Goal: Task Accomplishment & Management: Use online tool/utility

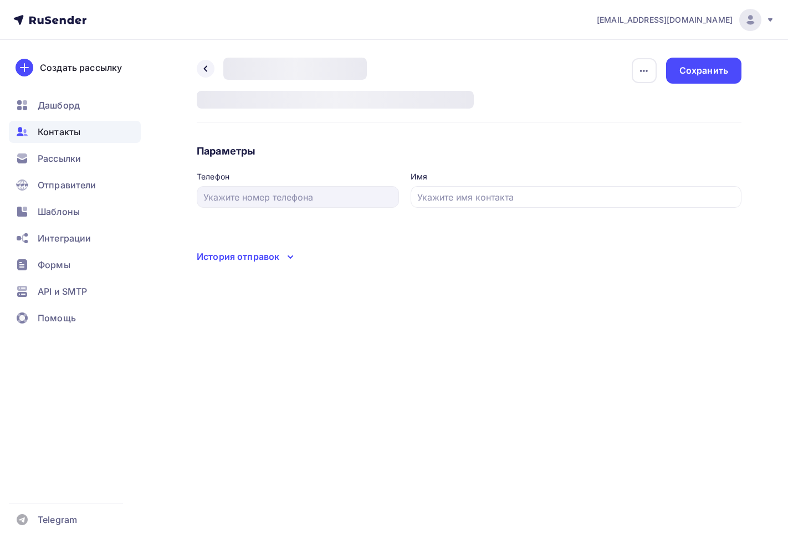
type input "ООО "Дедогор""
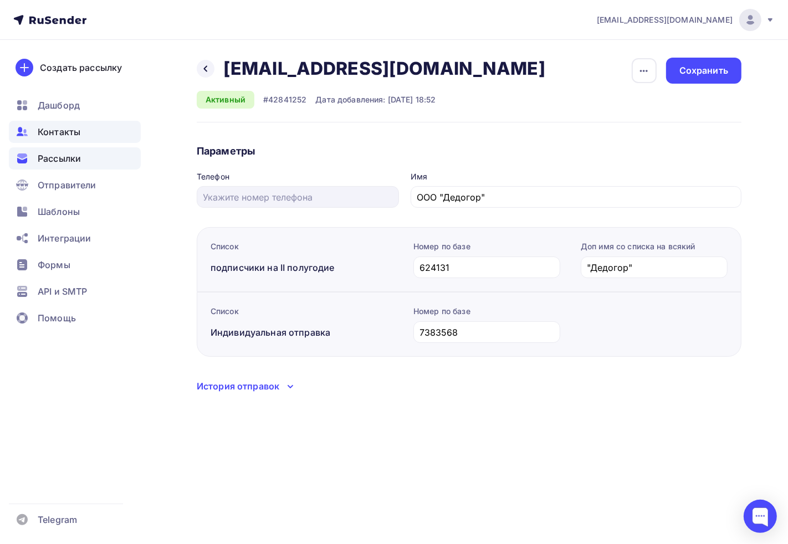
click at [59, 161] on span "Рассылки" at bounding box center [59, 158] width 43 height 13
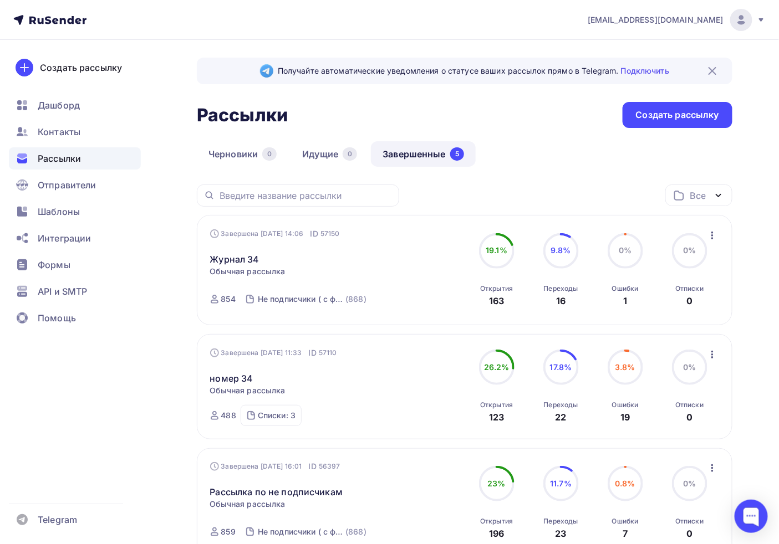
click at [227, 111] on h2 "Рассылки" at bounding box center [242, 115] width 91 height 22
click at [226, 123] on h2 "Рассылки" at bounding box center [242, 115] width 91 height 22
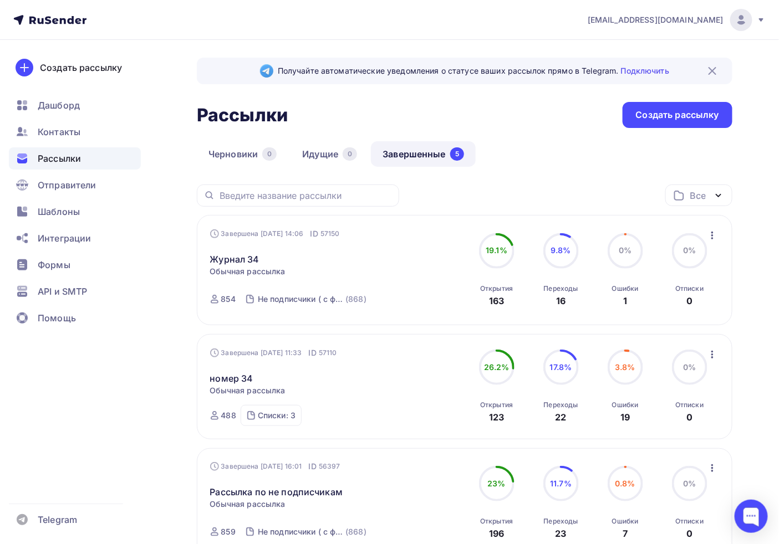
click at [215, 114] on h2 "Рассылки" at bounding box center [242, 115] width 91 height 22
click at [314, 126] on div "Рассылки Рассылки Создать рассылку" at bounding box center [465, 115] width 536 height 26
click at [405, 90] on div "Получайте автоматические уведомления о статусе ваших рассылок прямо в Telegram.…" at bounding box center [465, 484] width 536 height 852
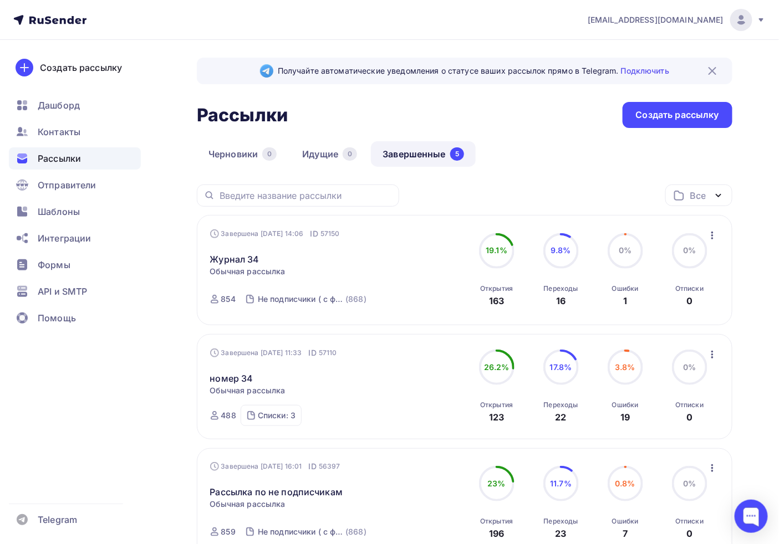
click at [259, 121] on h2 "Рассылки" at bounding box center [242, 115] width 91 height 22
click at [258, 121] on h2 "Рассылки" at bounding box center [242, 115] width 91 height 22
click at [334, 114] on div "Рассылки Рассылки Создать рассылку" at bounding box center [465, 115] width 536 height 26
click at [254, 110] on h2 "Рассылки" at bounding box center [242, 115] width 91 height 22
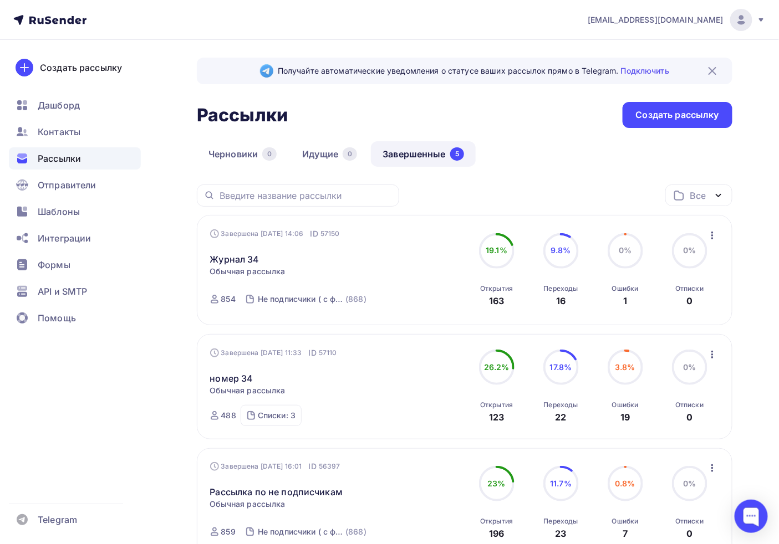
click at [253, 110] on h2 "Рассылки" at bounding box center [242, 115] width 91 height 22
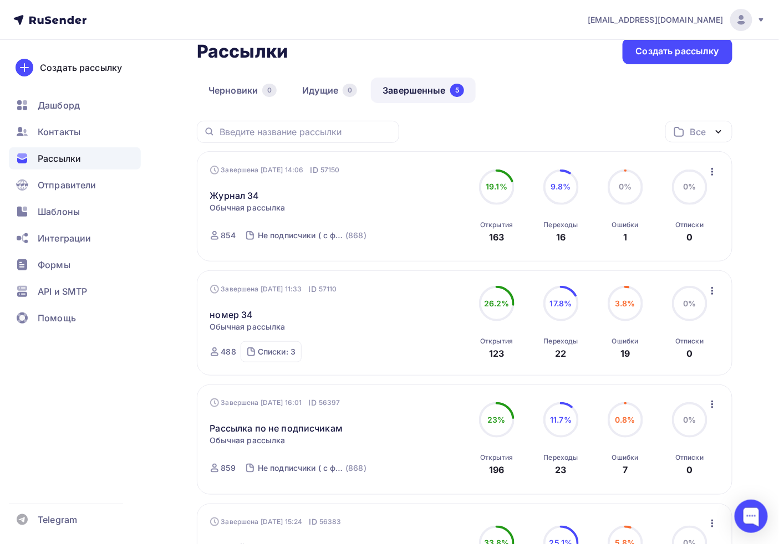
scroll to position [62, 0]
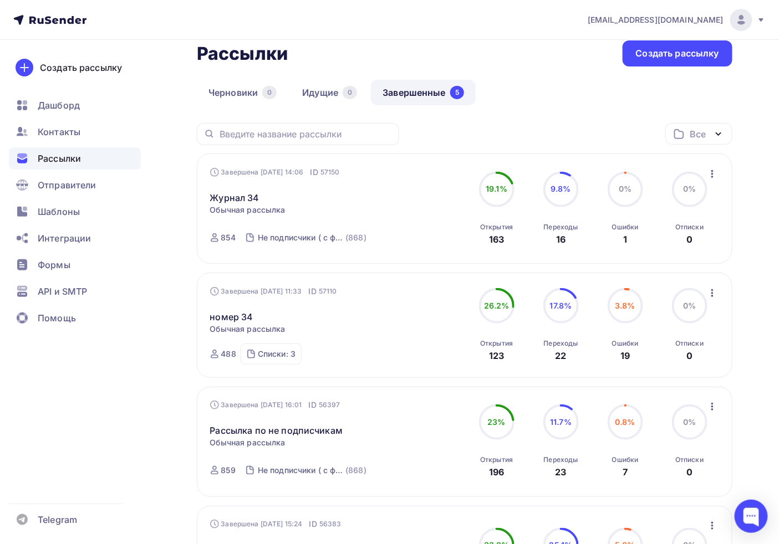
click at [577, 80] on div "Черновики 0 Идущие 0 Завершенные 5" at bounding box center [465, 101] width 536 height 43
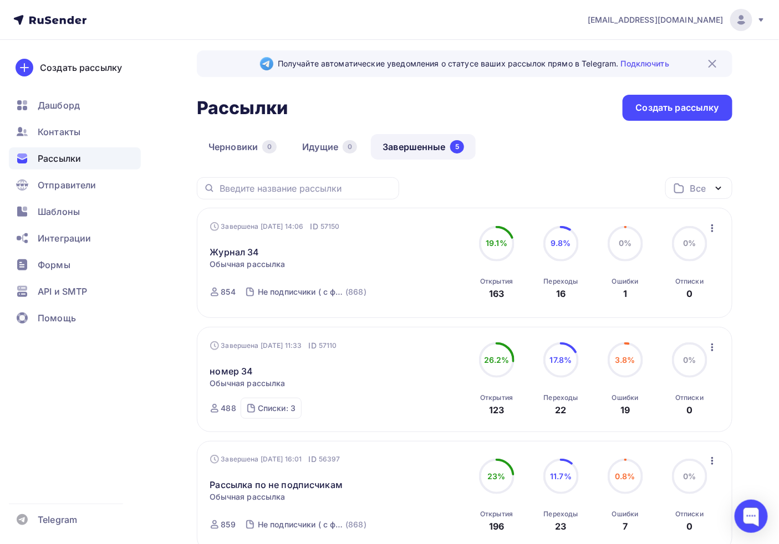
scroll to position [0, 0]
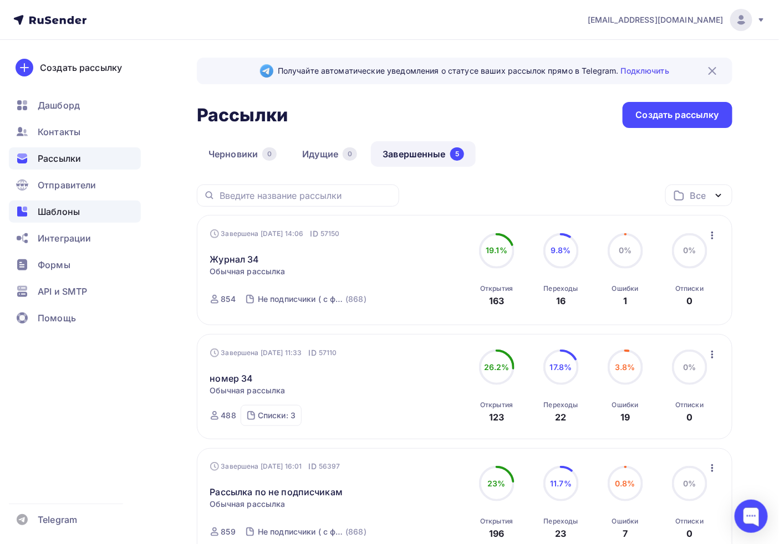
click at [58, 213] on span "Шаблоны" at bounding box center [59, 211] width 42 height 13
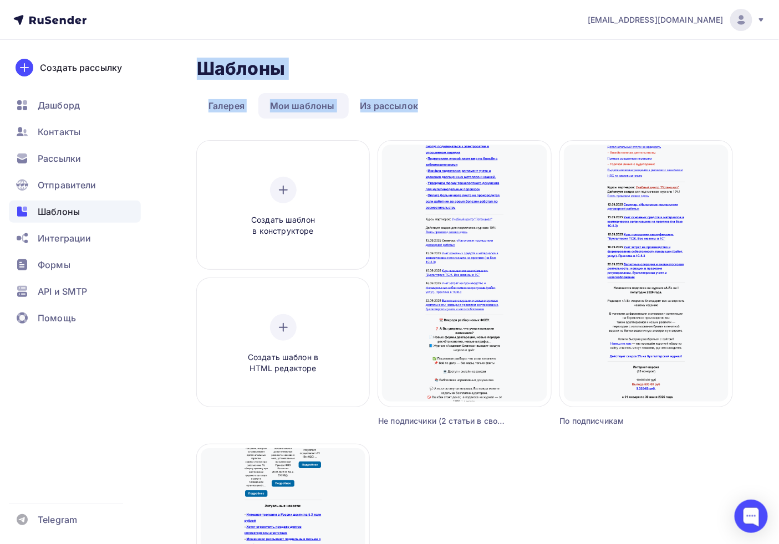
drag, startPoint x: 175, startPoint y: 64, endPoint x: 457, endPoint y: 94, distance: 283.8
click at [457, 94] on div "Шаблоны Шаблоны Галерея Мои шаблоны Из рассылок Создать шаблон в конструкторе С…" at bounding box center [389, 448] width 779 height 816
click at [473, 75] on div "Шаблоны Шаблоны" at bounding box center [465, 69] width 536 height 22
drag, startPoint x: 193, startPoint y: 65, endPoint x: 463, endPoint y: 89, distance: 271.6
click at [463, 89] on div "Шаблоны Шаблоны Галерея Мои шаблоны Из рассылок Создать шаблон в конструкторе С…" at bounding box center [389, 448] width 779 height 816
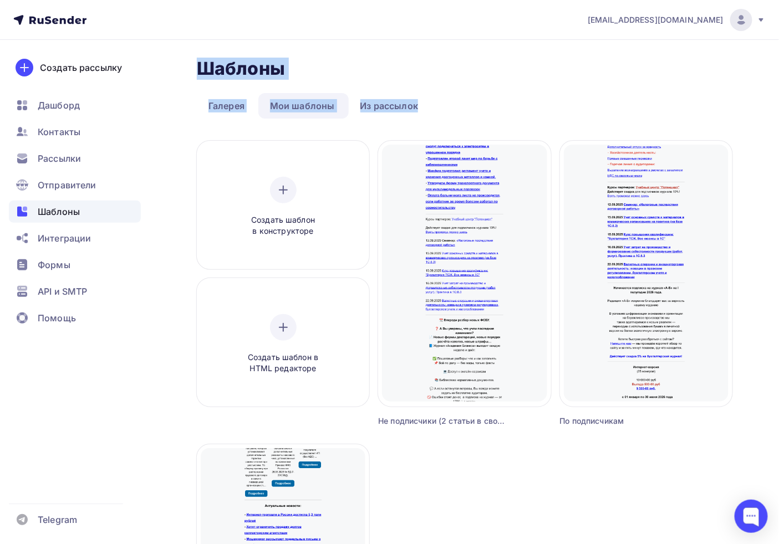
click at [497, 65] on div "Шаблоны Шаблоны" at bounding box center [465, 69] width 536 height 22
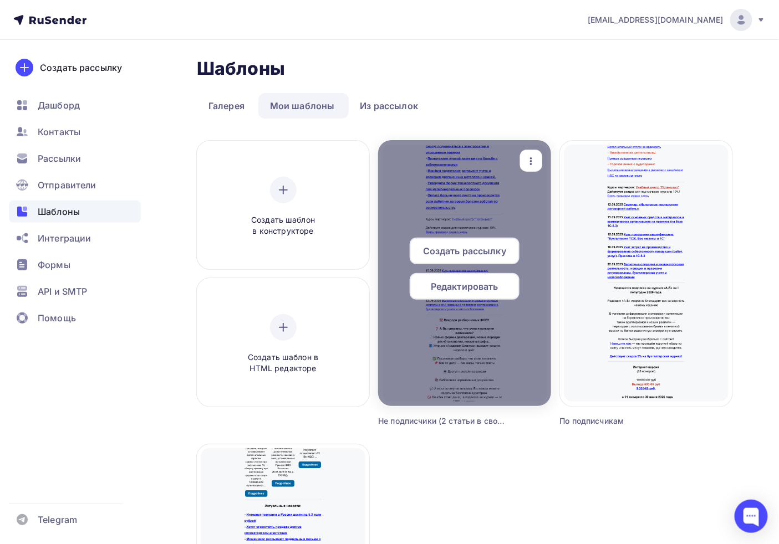
click at [534, 162] on icon "button" at bounding box center [530, 161] width 13 height 13
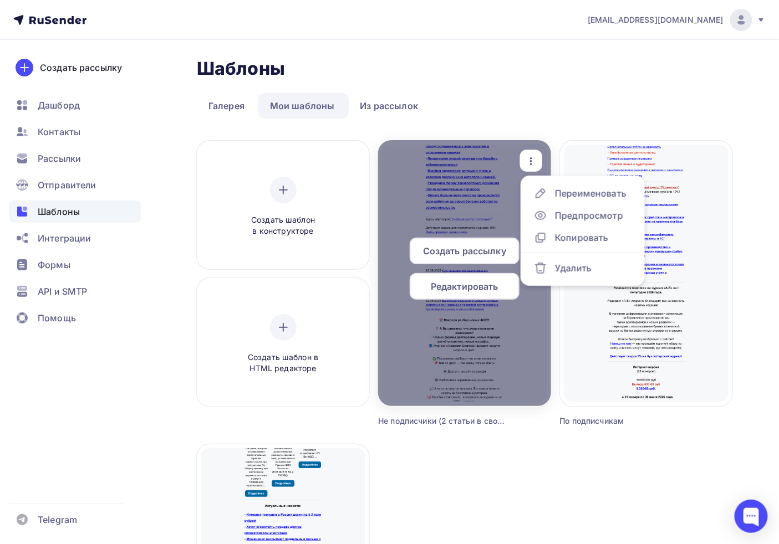
click at [522, 158] on div "button" at bounding box center [531, 161] width 22 height 22
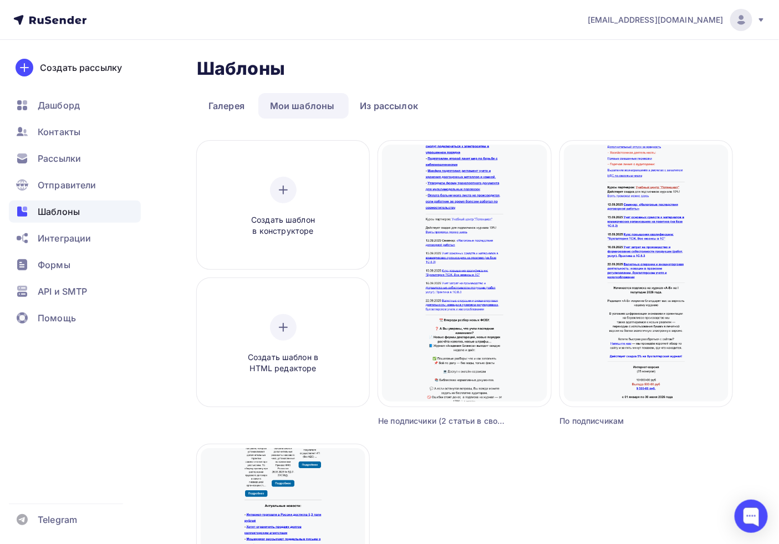
click at [464, 50] on div "Шаблоны Шаблоны Галерея Мои шаблоны Из рассылок Создать шаблон в конструкторе С…" at bounding box center [389, 448] width 779 height 816
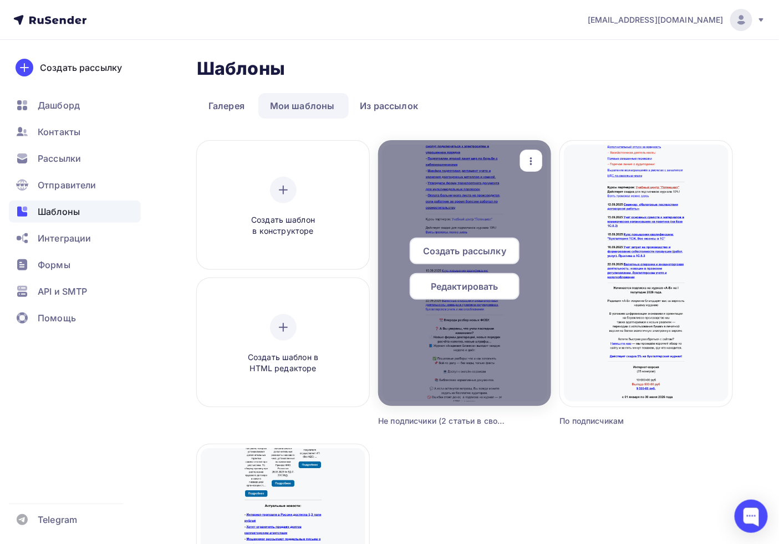
click at [536, 154] on div "button" at bounding box center [530, 161] width 13 height 14
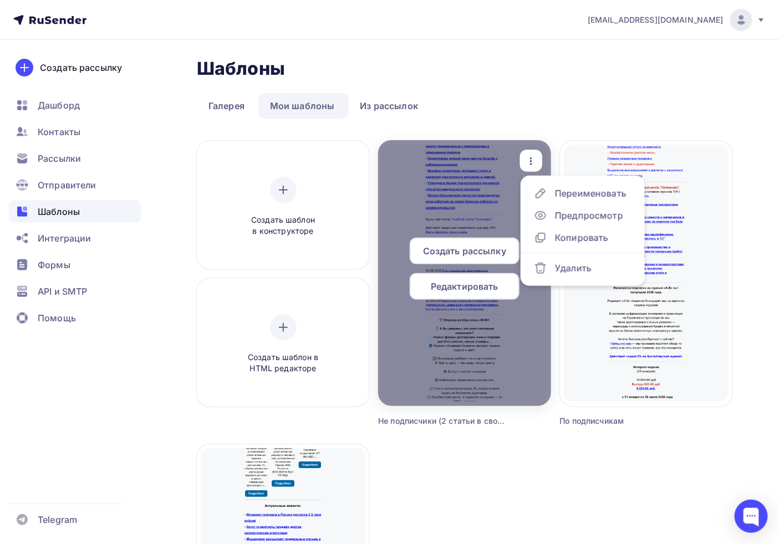
click at [541, 159] on div "button" at bounding box center [531, 161] width 22 height 22
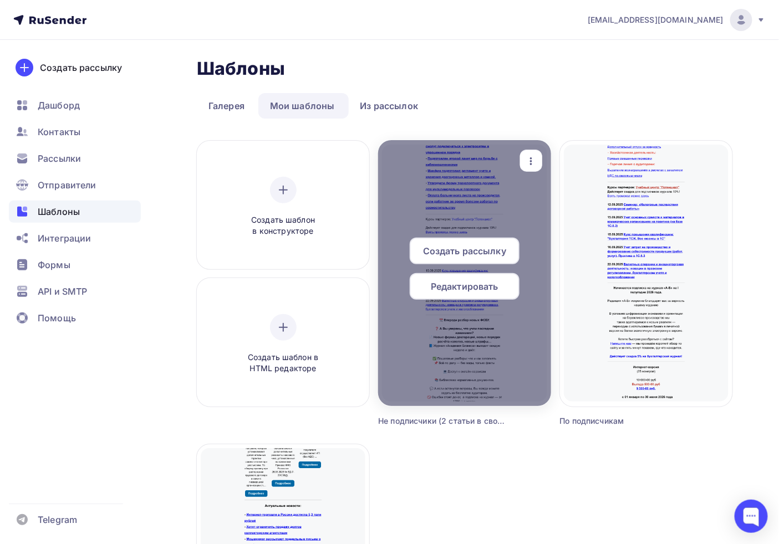
click at [541, 159] on div "button" at bounding box center [531, 161] width 22 height 22
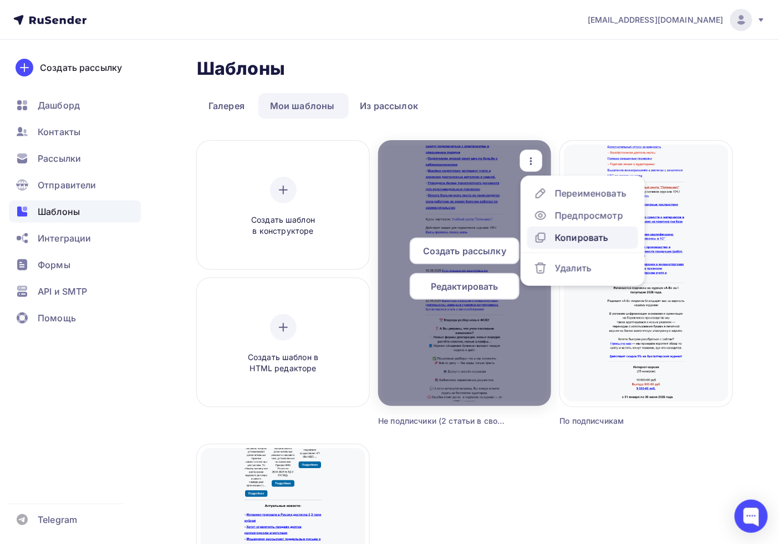
click at [575, 235] on div "Копировать" at bounding box center [581, 237] width 53 height 13
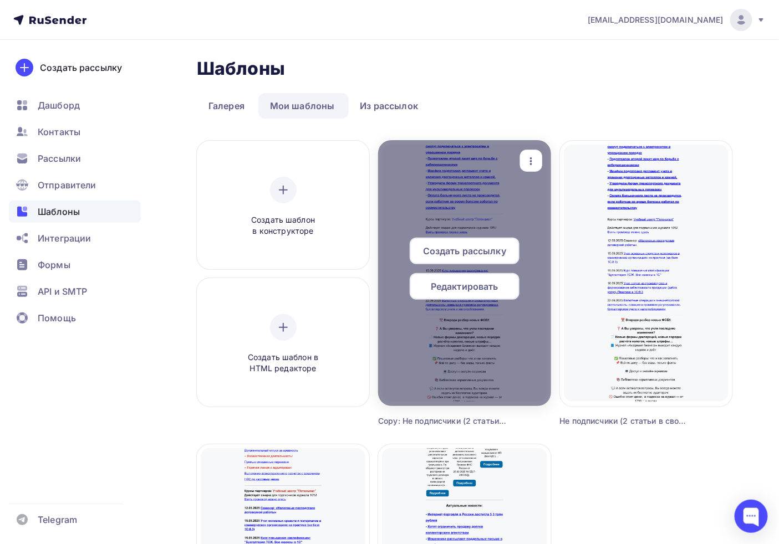
click at [462, 287] on span "Редактировать" at bounding box center [465, 286] width 68 height 13
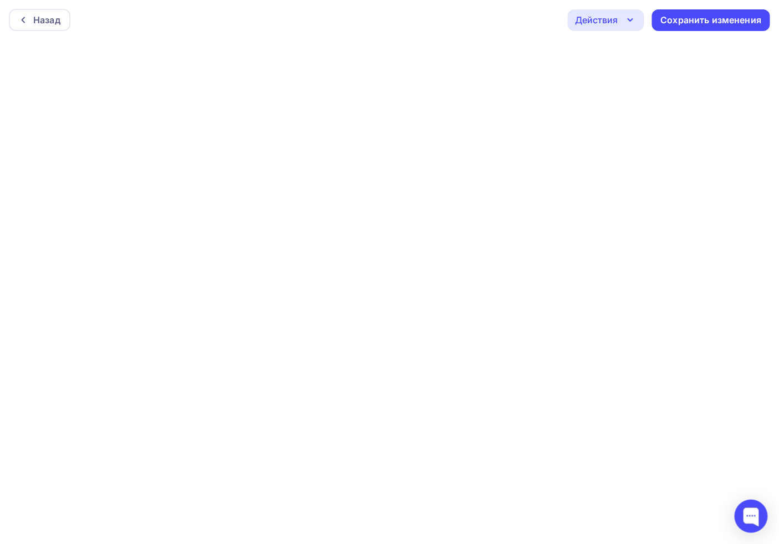
click at [621, 19] on div "Действия" at bounding box center [606, 20] width 77 height 22
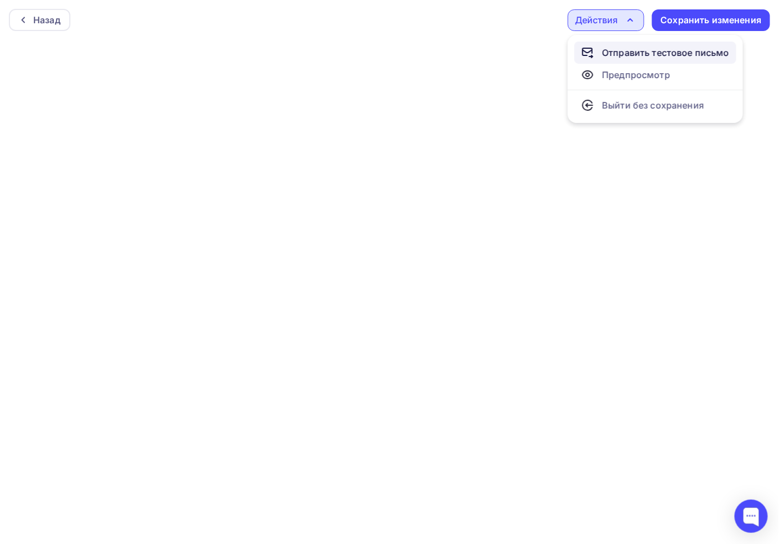
drag, startPoint x: 635, startPoint y: 56, endPoint x: 625, endPoint y: 56, distance: 10.5
click at [625, 56] on div "Отправить тестовое письмо" at bounding box center [666, 52] width 128 height 13
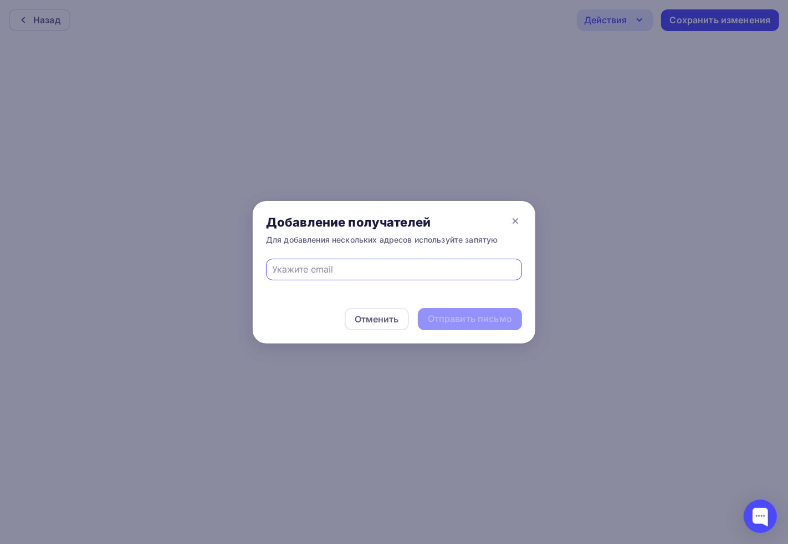
click at [352, 264] on input "text" at bounding box center [394, 269] width 243 height 13
type input "alexander.ab-express@yandex.ru"
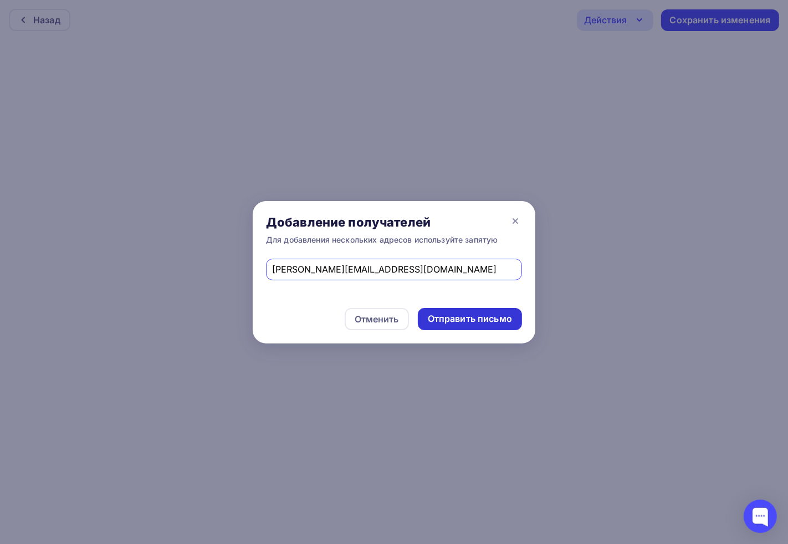
click at [469, 308] on div "Отменить Отправить письмо" at bounding box center [394, 319] width 283 height 49
click at [469, 308] on div "Отправить письмо" at bounding box center [470, 319] width 104 height 22
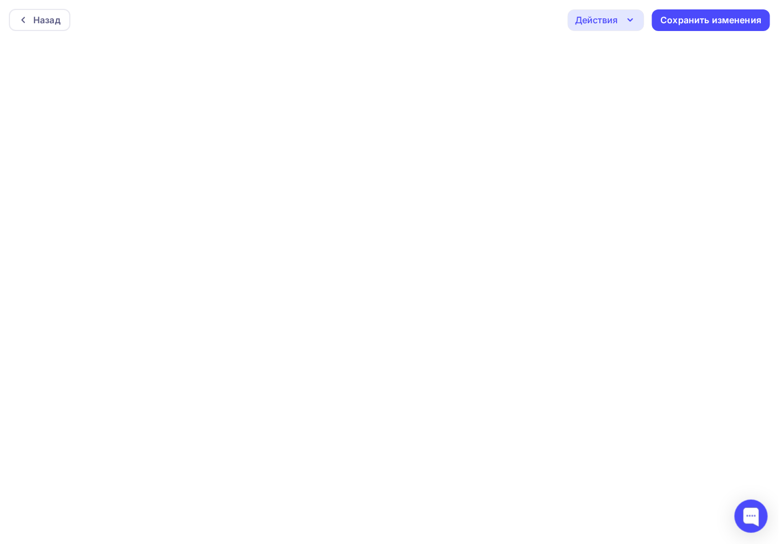
click at [628, 15] on icon "button" at bounding box center [630, 19] width 13 height 13
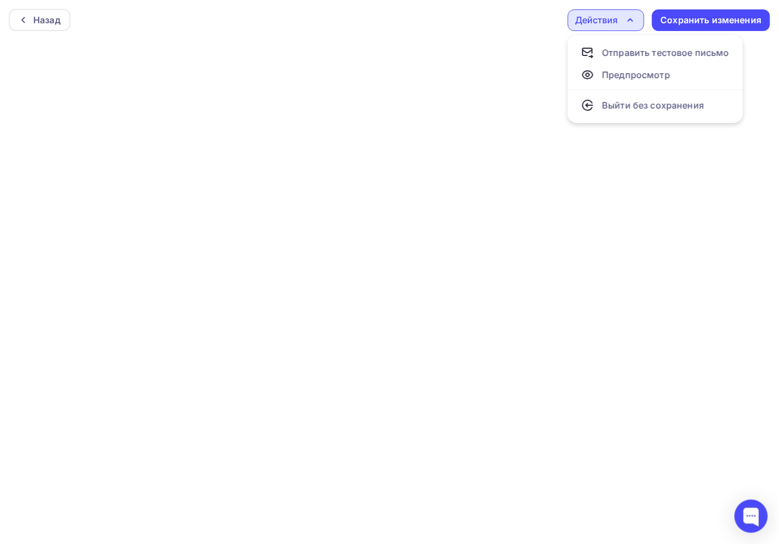
click at [387, 30] on div "Назад Действия Отправить тестовое письмо Предпросмотр Выйти без сохранения Сохр…" at bounding box center [389, 20] width 779 height 40
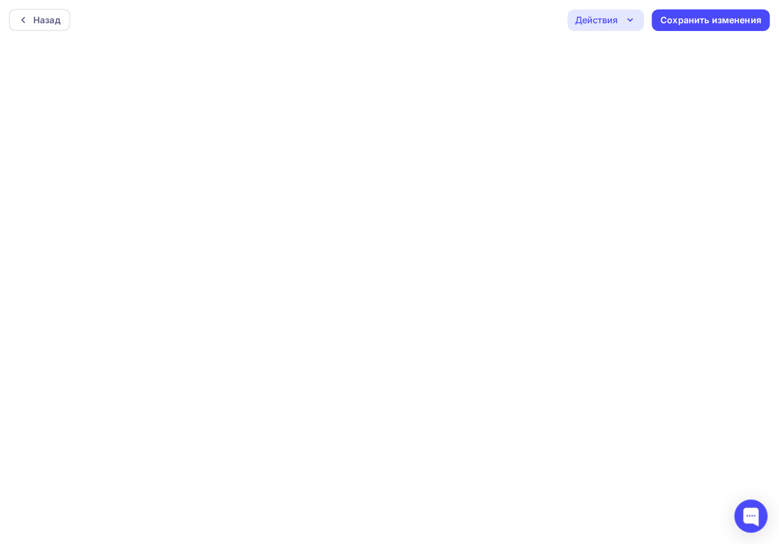
click at [636, 17] on icon "button" at bounding box center [630, 19] width 13 height 13
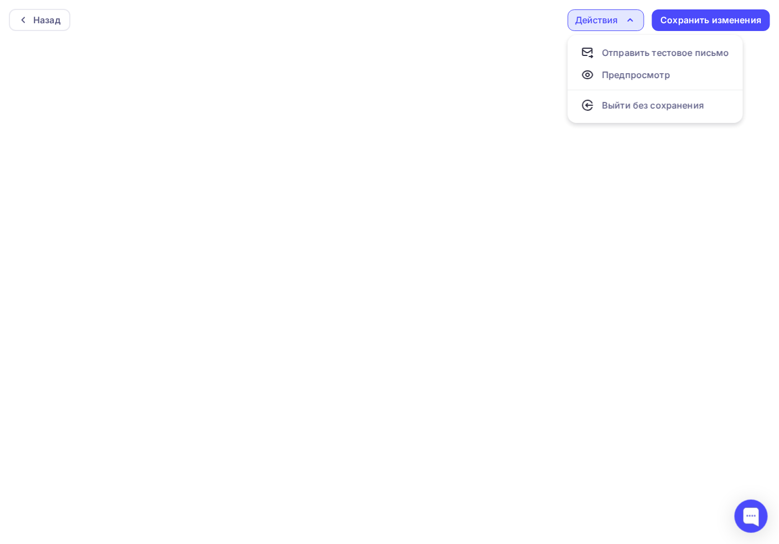
click at [636, 17] on icon "button" at bounding box center [630, 19] width 13 height 13
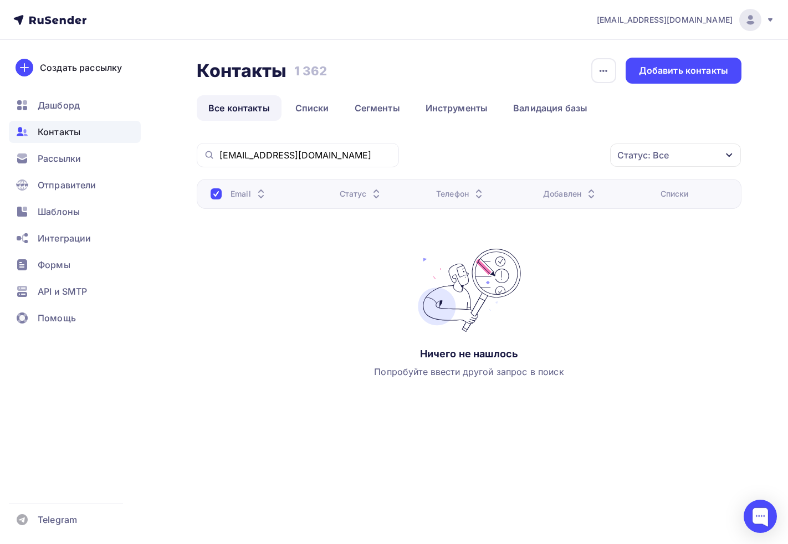
click at [266, 218] on div "Email Статус Телефон Добавлен Списки Ничего не нашлось Попробуйте ввести другой…" at bounding box center [469, 290] width 545 height 222
click at [286, 280] on div "Email Статус Телефон Добавлен Списки Ничего не нашлось Попробуйте ввести другой…" at bounding box center [469, 290] width 545 height 222
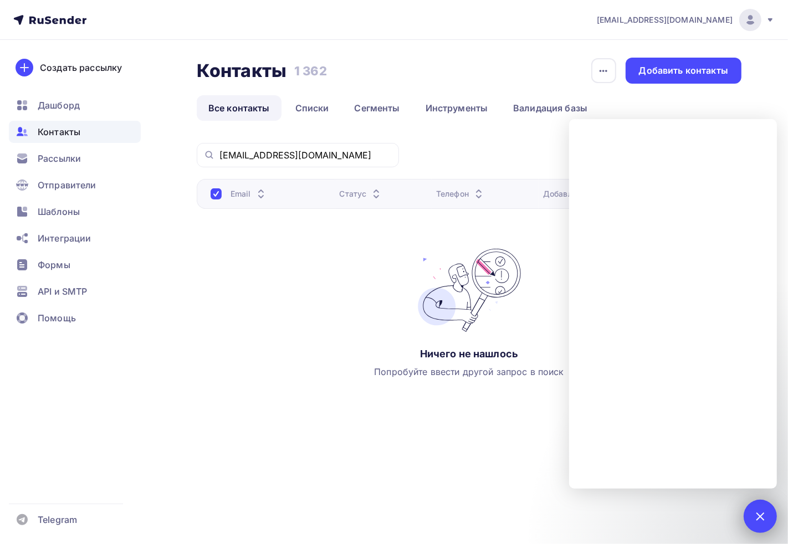
click at [756, 508] on div "1" at bounding box center [760, 516] width 33 height 33
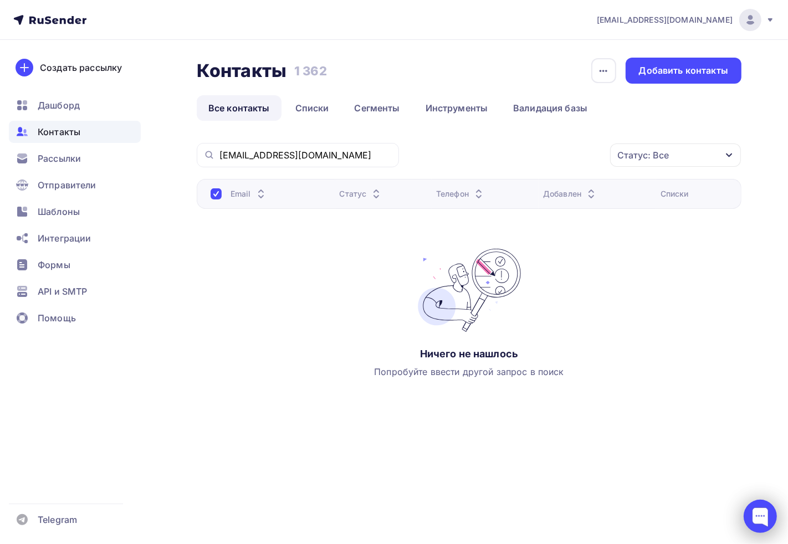
click at [758, 517] on div at bounding box center [760, 516] width 33 height 33
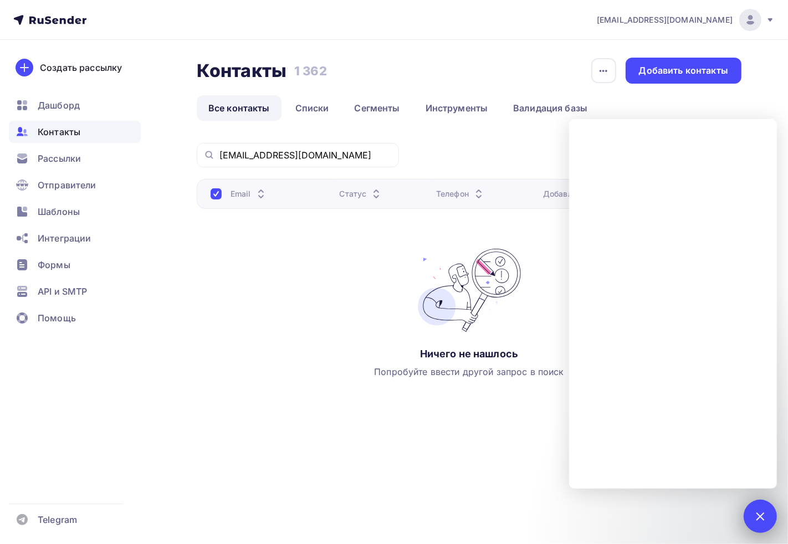
click at [763, 518] on div at bounding box center [760, 516] width 15 height 15
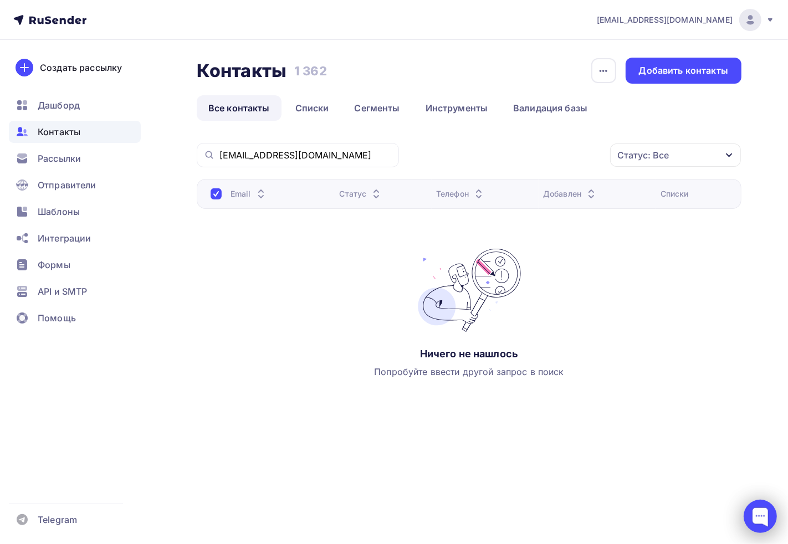
click at [762, 519] on div at bounding box center [760, 516] width 33 height 33
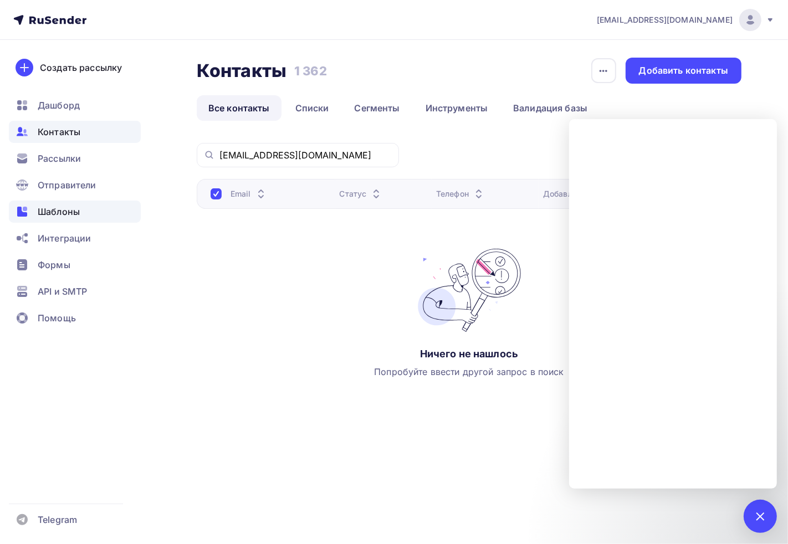
click at [57, 212] on span "Шаблоны" at bounding box center [59, 211] width 42 height 13
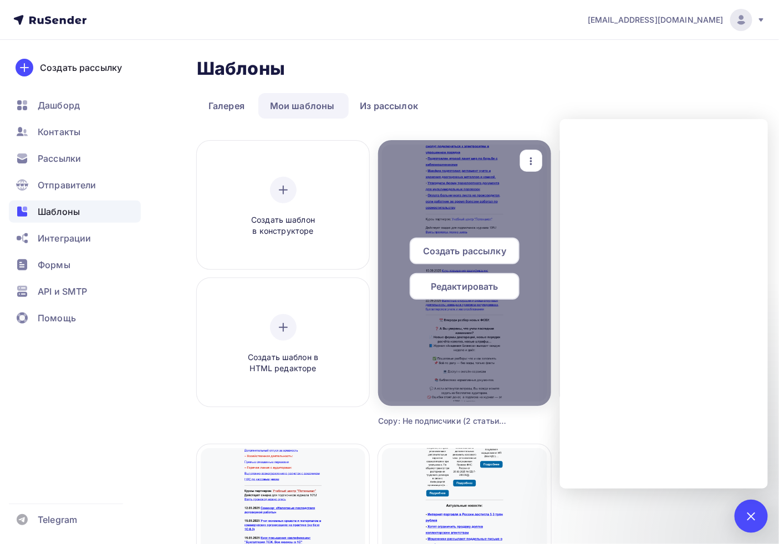
click at [477, 291] on span "Редактировать" at bounding box center [465, 286] width 68 height 13
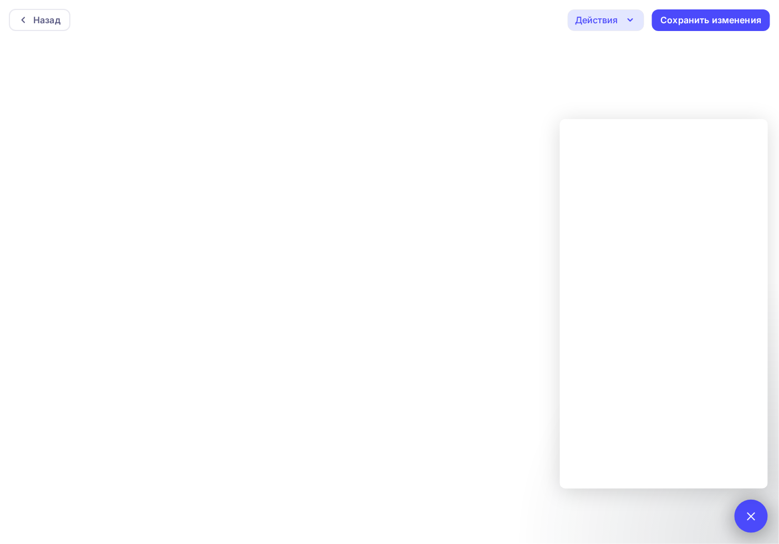
click at [767, 517] on div "1" at bounding box center [751, 516] width 33 height 33
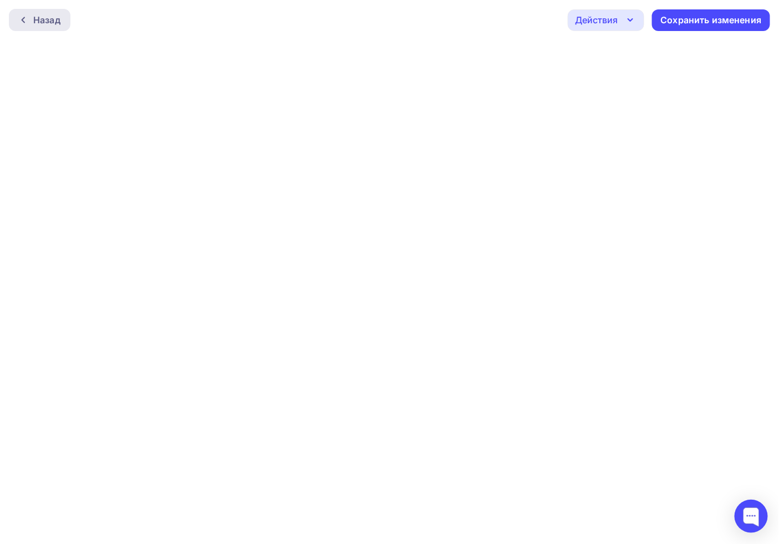
click at [34, 28] on div "Назад" at bounding box center [40, 20] width 62 height 22
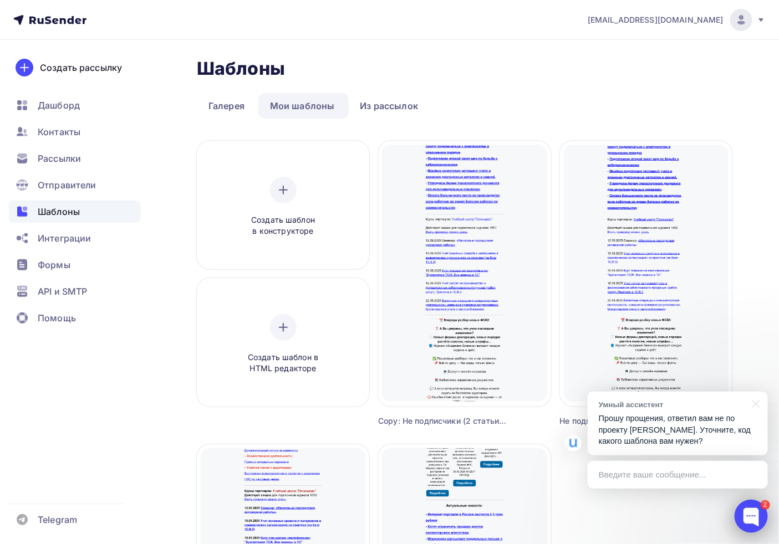
click at [750, 508] on div at bounding box center [751, 516] width 33 height 33
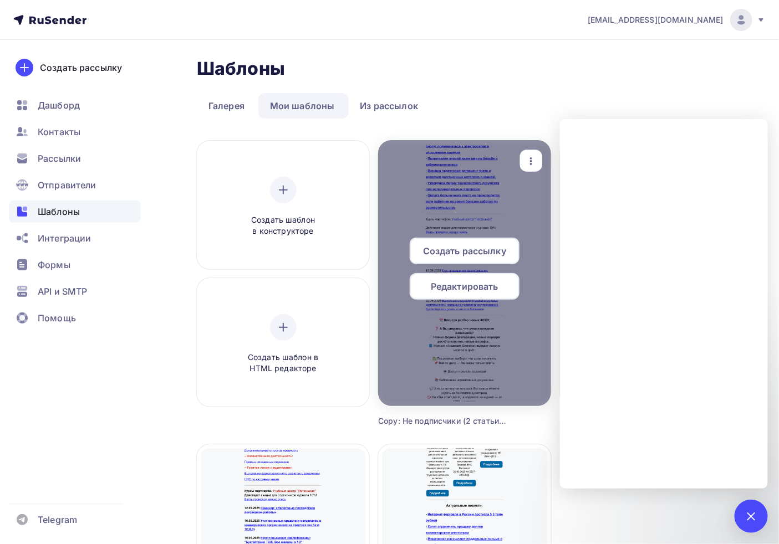
click at [532, 167] on icon "button" at bounding box center [530, 161] width 13 height 13
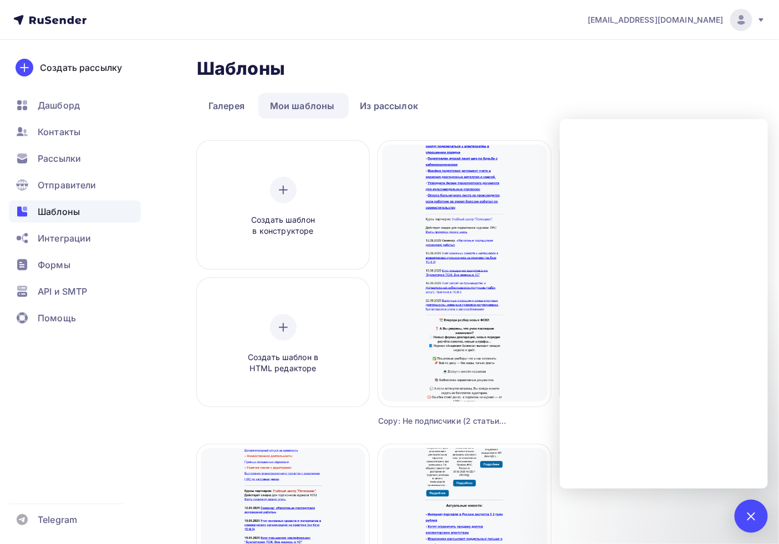
click at [541, 109] on ul "Галерея Мои шаблоны Из рассылок" at bounding box center [465, 106] width 536 height 26
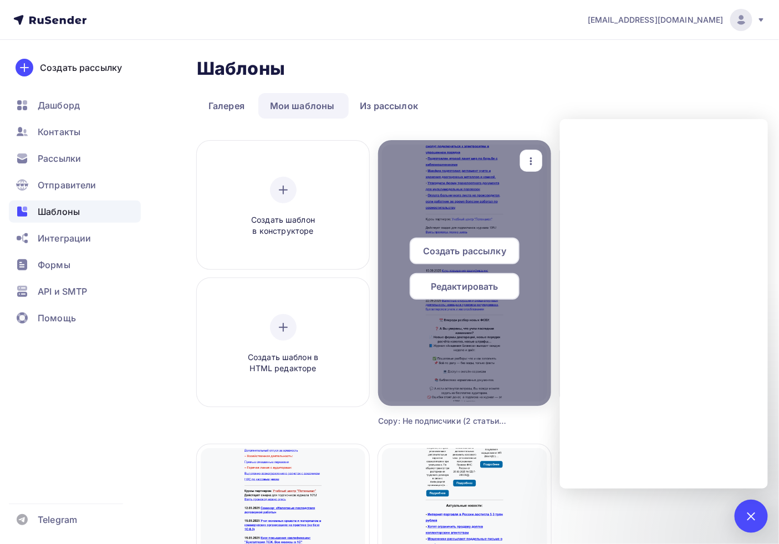
click at [528, 156] on icon "button" at bounding box center [530, 161] width 13 height 13
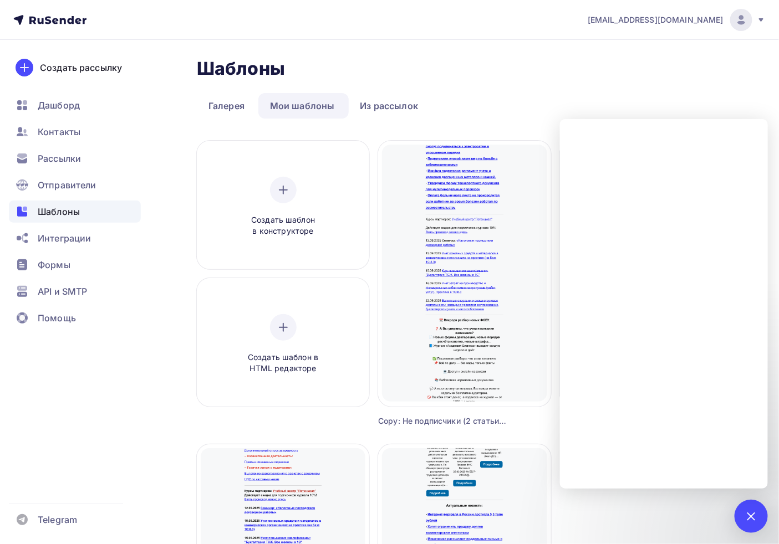
click at [741, 84] on div "Шаблоны Шаблоны Галерея Мои шаблоны Из рассылок Создать шаблон в конструкторе С…" at bounding box center [389, 448] width 779 height 816
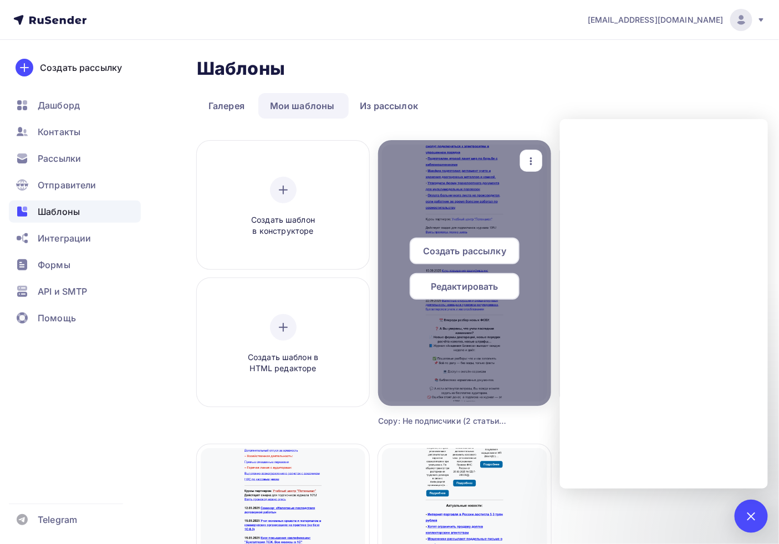
click at [536, 159] on icon "button" at bounding box center [530, 161] width 13 height 13
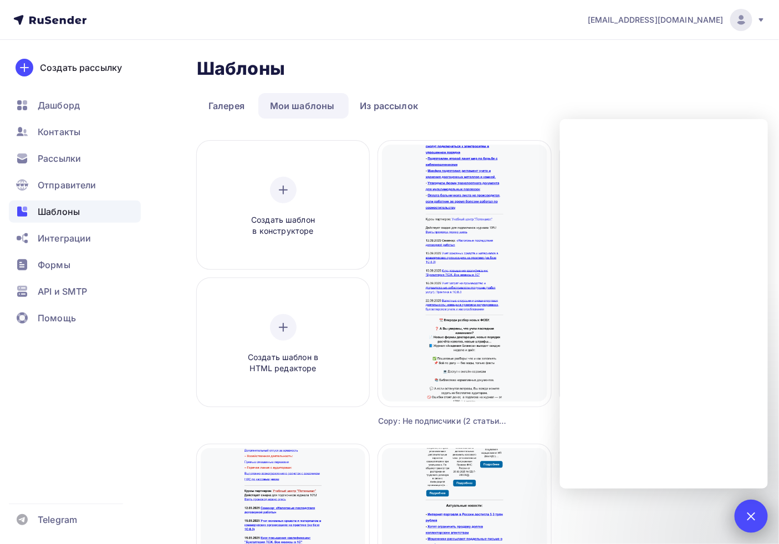
click at [754, 518] on div at bounding box center [750, 516] width 15 height 15
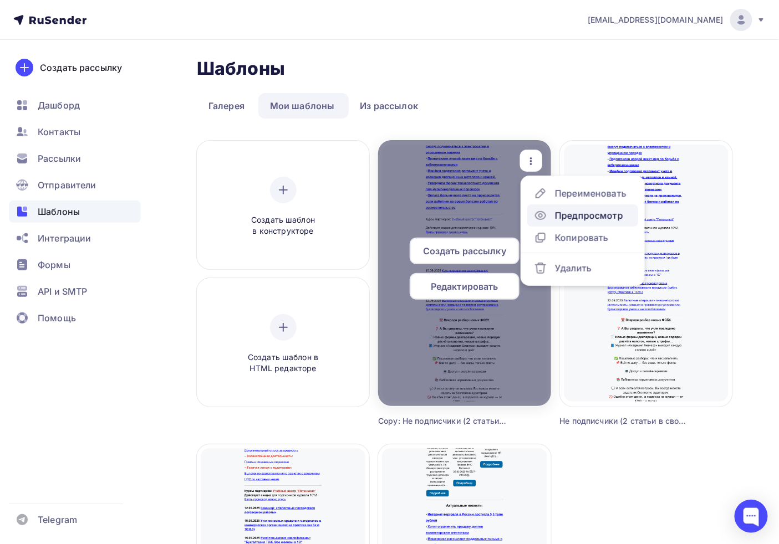
click at [577, 211] on div "Предпросмотр" at bounding box center [589, 215] width 68 height 13
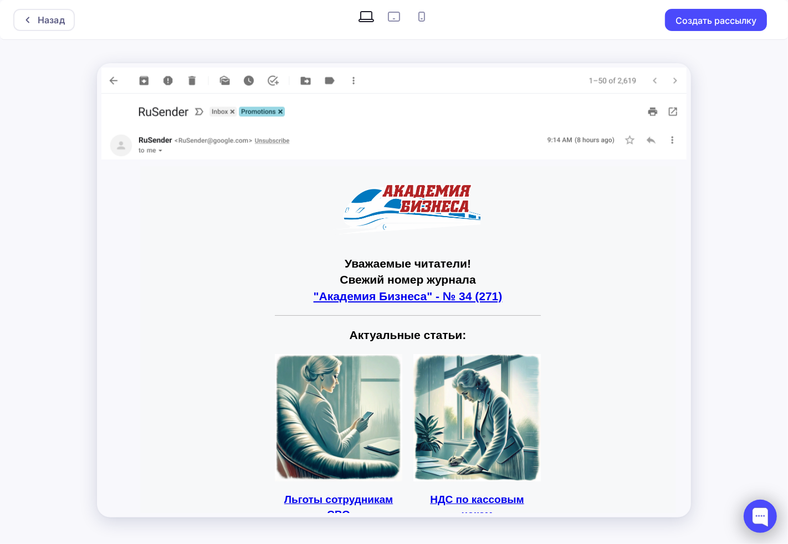
click at [762, 524] on div at bounding box center [760, 516] width 33 height 33
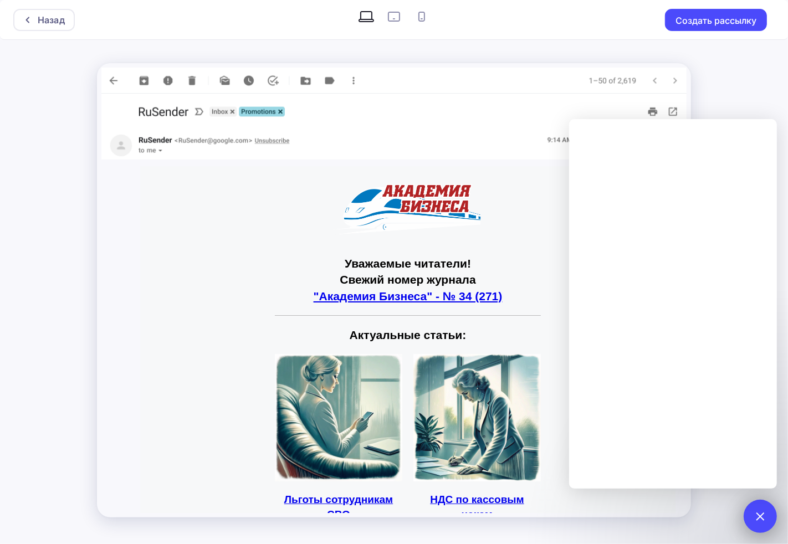
click at [752, 528] on div "2" at bounding box center [760, 516] width 33 height 33
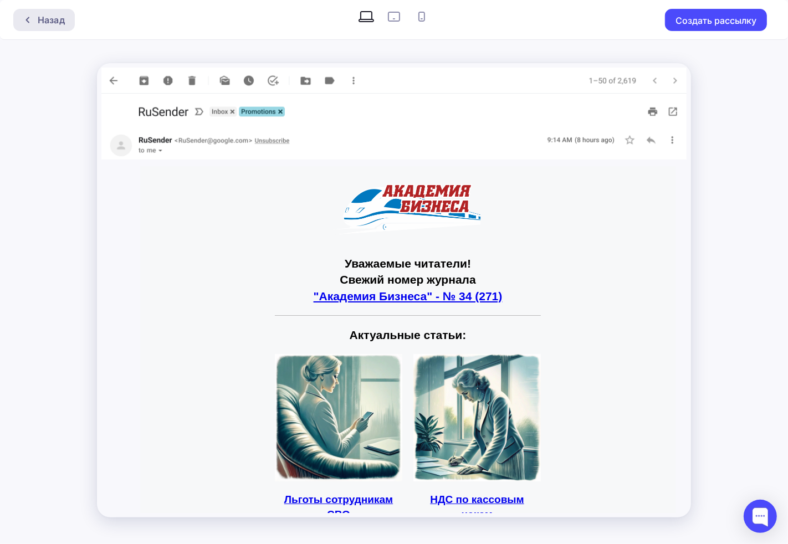
click at [26, 25] on div "Назад" at bounding box center [44, 20] width 62 height 22
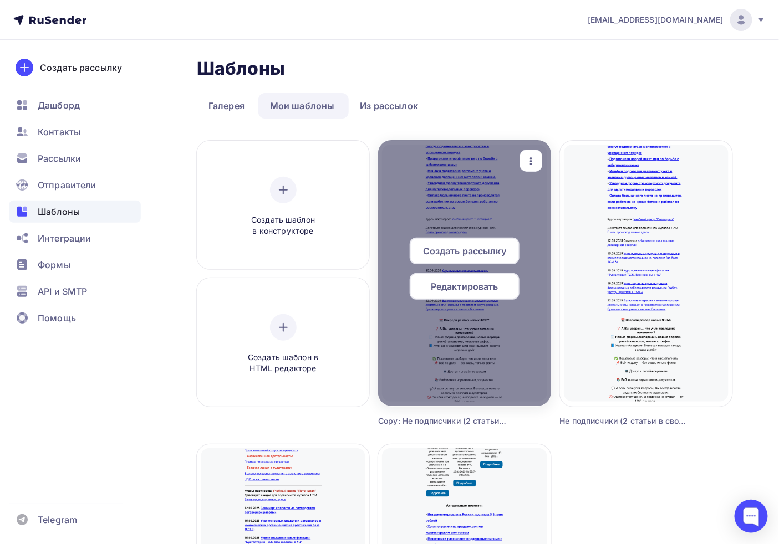
click at [468, 286] on span "Редактировать" at bounding box center [465, 286] width 68 height 13
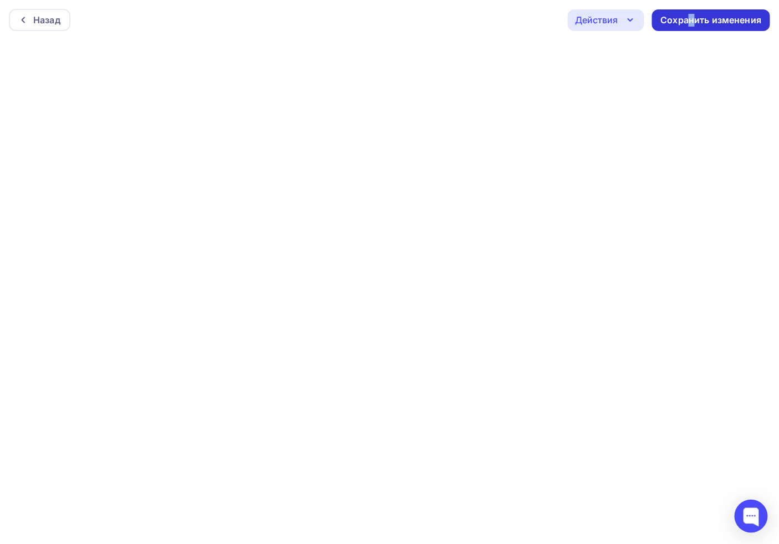
click at [692, 19] on div "Сохранить изменения" at bounding box center [711, 20] width 101 height 13
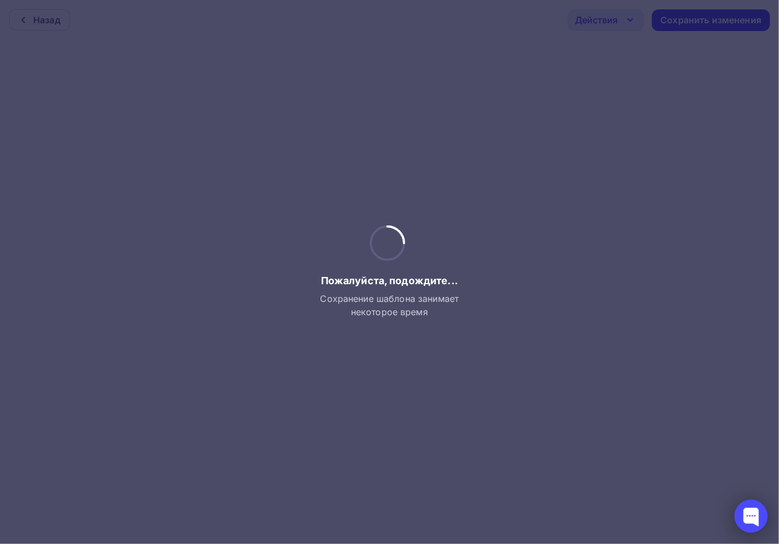
click at [737, 513] on div at bounding box center [751, 516] width 33 height 33
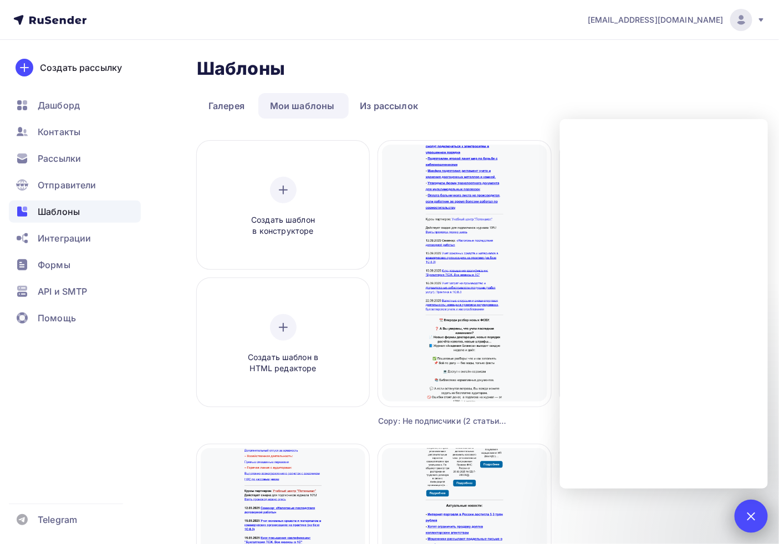
click at [752, 521] on div at bounding box center [750, 516] width 15 height 15
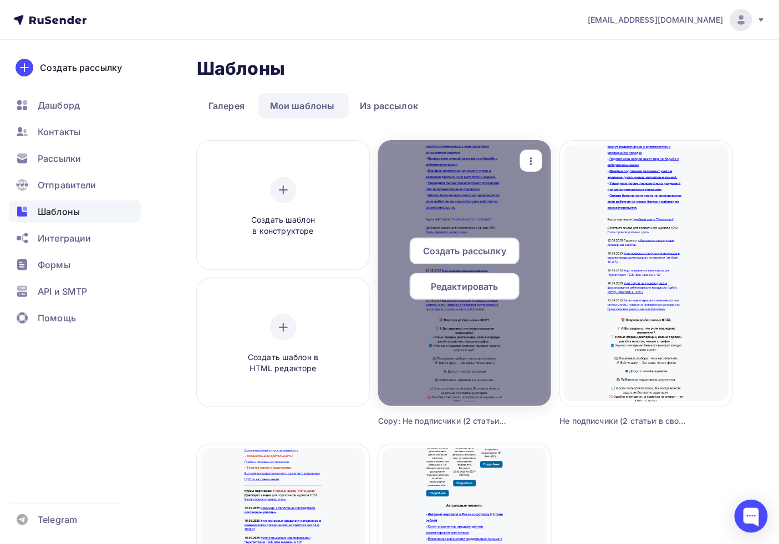
click at [533, 157] on icon "button" at bounding box center [530, 161] width 13 height 13
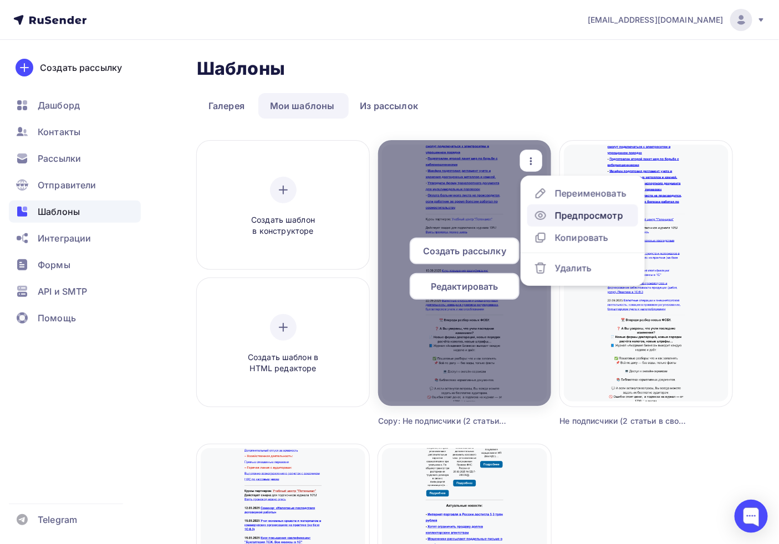
click at [588, 223] on link "Предпросмотр" at bounding box center [582, 216] width 111 height 22
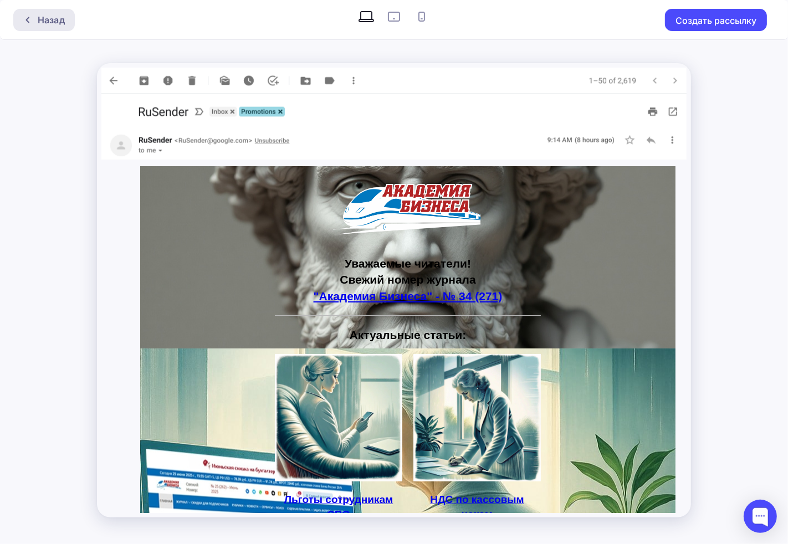
click at [50, 25] on div "Назад" at bounding box center [51, 19] width 27 height 13
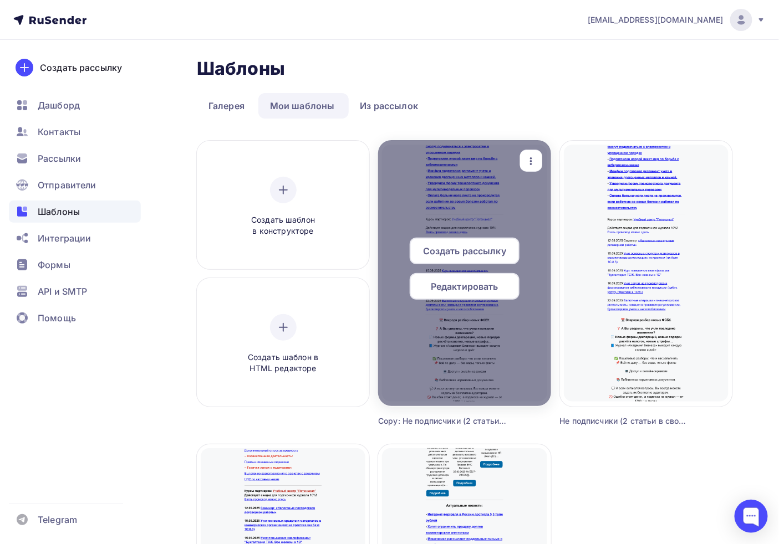
click at [476, 286] on span "Редактировать" at bounding box center [465, 286] width 68 height 13
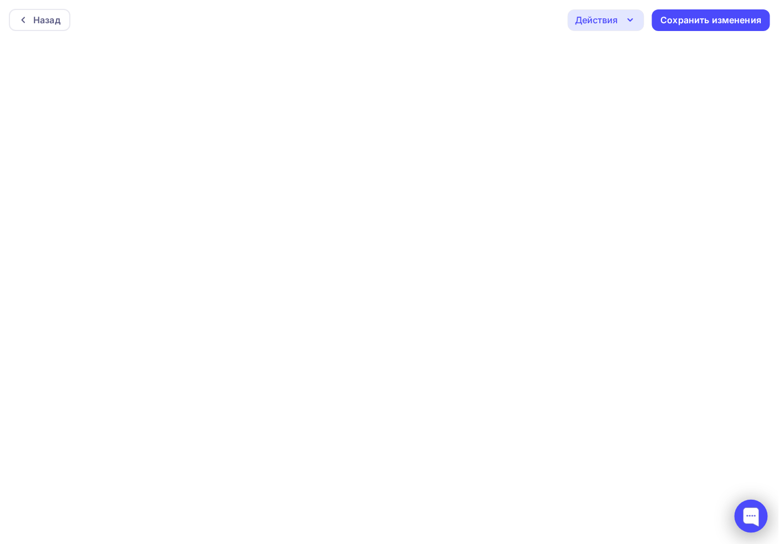
click at [762, 514] on div at bounding box center [751, 516] width 33 height 33
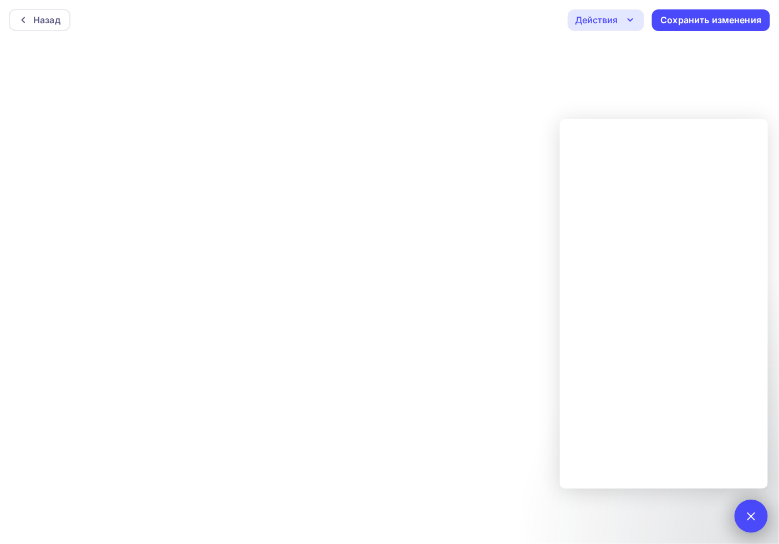
click at [755, 518] on div at bounding box center [750, 516] width 15 height 15
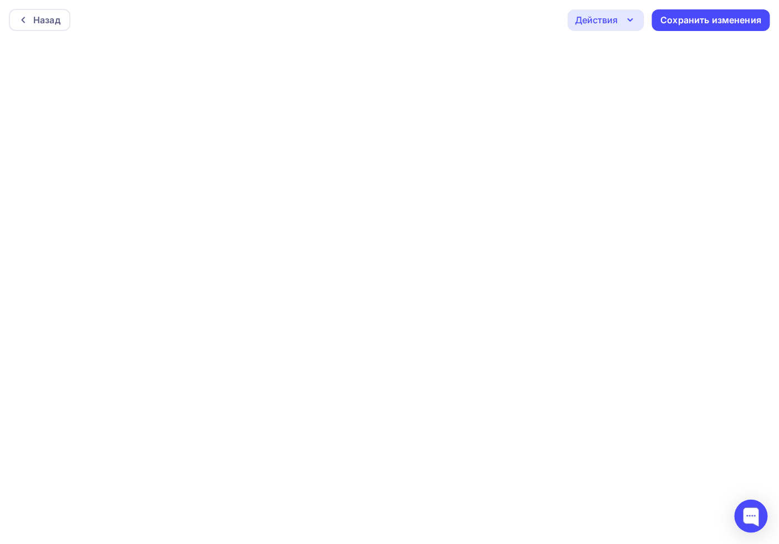
click at [638, 31] on div "Назад Действия Отправить тестовое письмо Предпросмотр Выйти без сохранения Сохр…" at bounding box center [389, 20] width 779 height 40
click at [634, 24] on icon "button" at bounding box center [630, 19] width 13 height 13
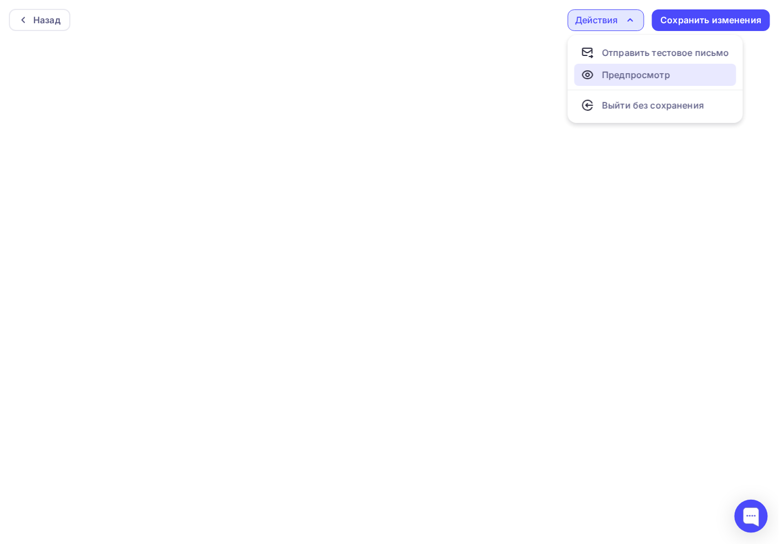
click at [636, 76] on div "Предпросмотр" at bounding box center [636, 74] width 68 height 13
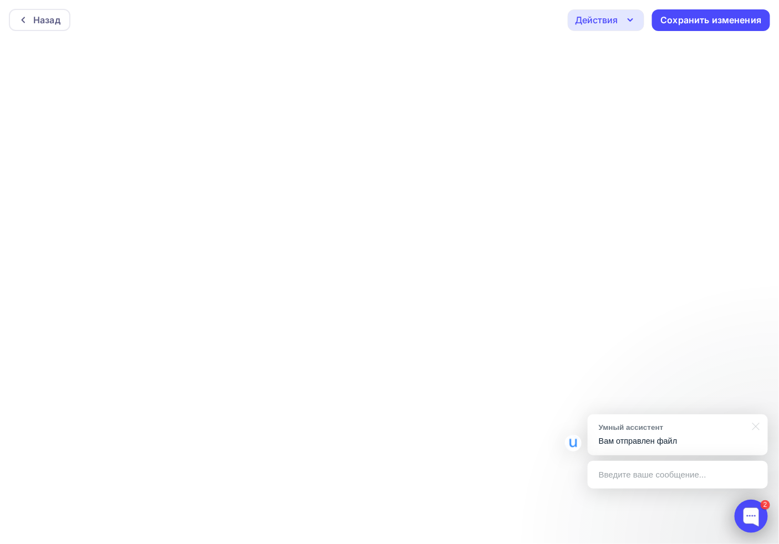
click at [760, 509] on div at bounding box center [751, 516] width 33 height 33
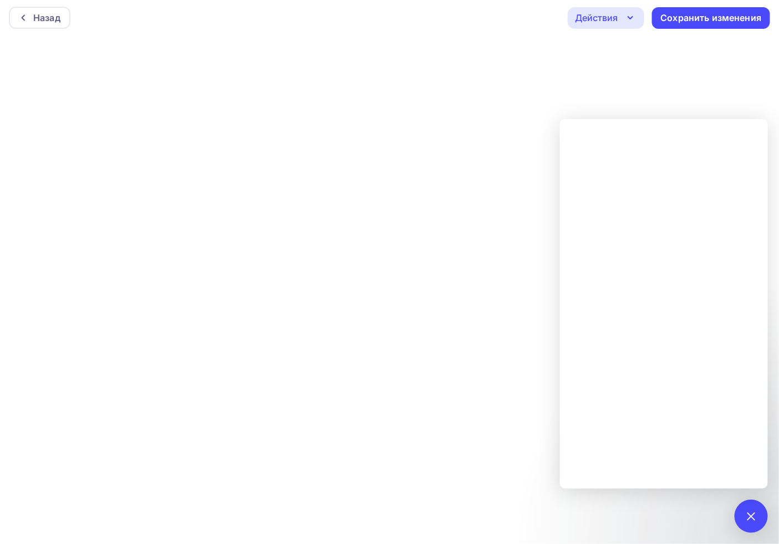
scroll to position [3, 0]
drag, startPoint x: 757, startPoint y: 519, endPoint x: 746, endPoint y: 481, distance: 39.1
click at [756, 518] on div "2" at bounding box center [751, 516] width 33 height 33
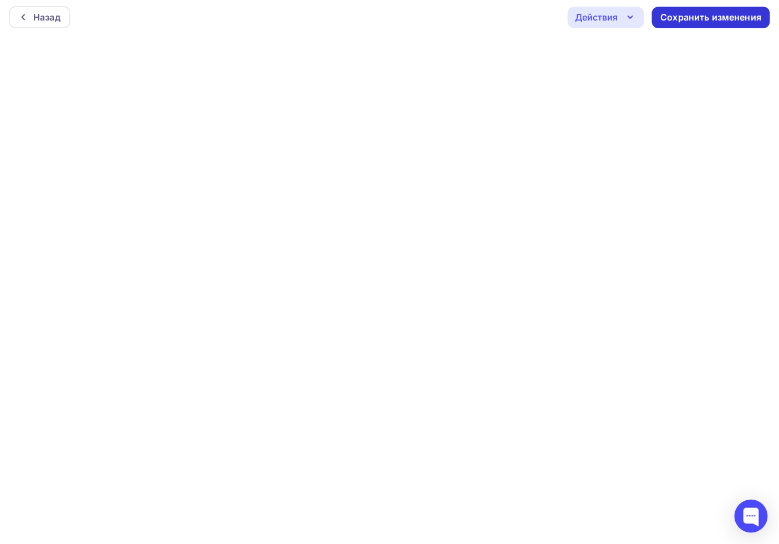
click at [712, 20] on div "Сохранить изменения" at bounding box center [711, 17] width 101 height 13
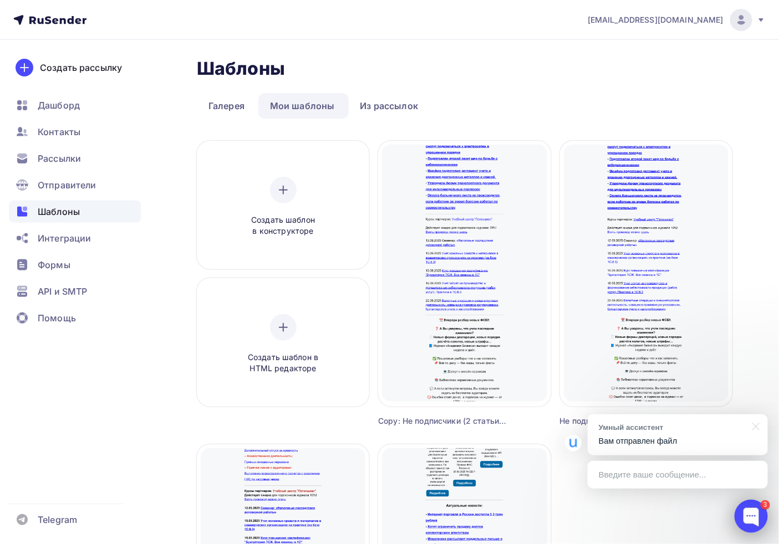
click at [761, 525] on div at bounding box center [751, 516] width 33 height 33
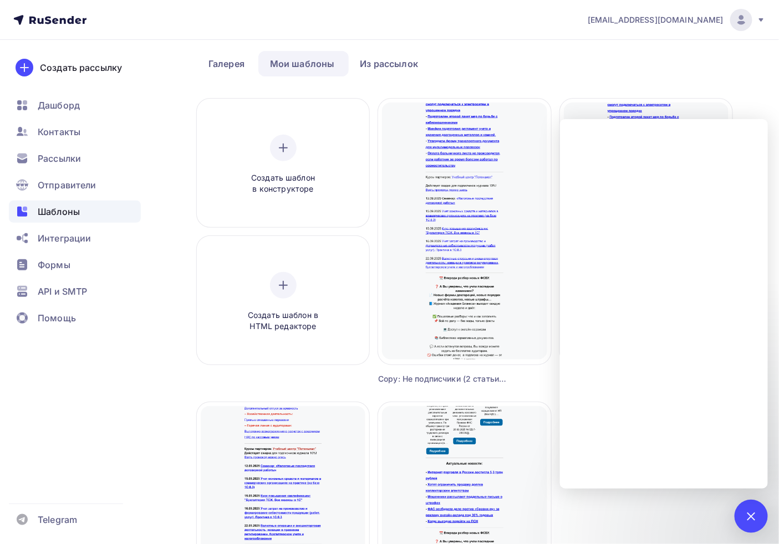
scroll to position [62, 0]
